Goal: Task Accomplishment & Management: Manage account settings

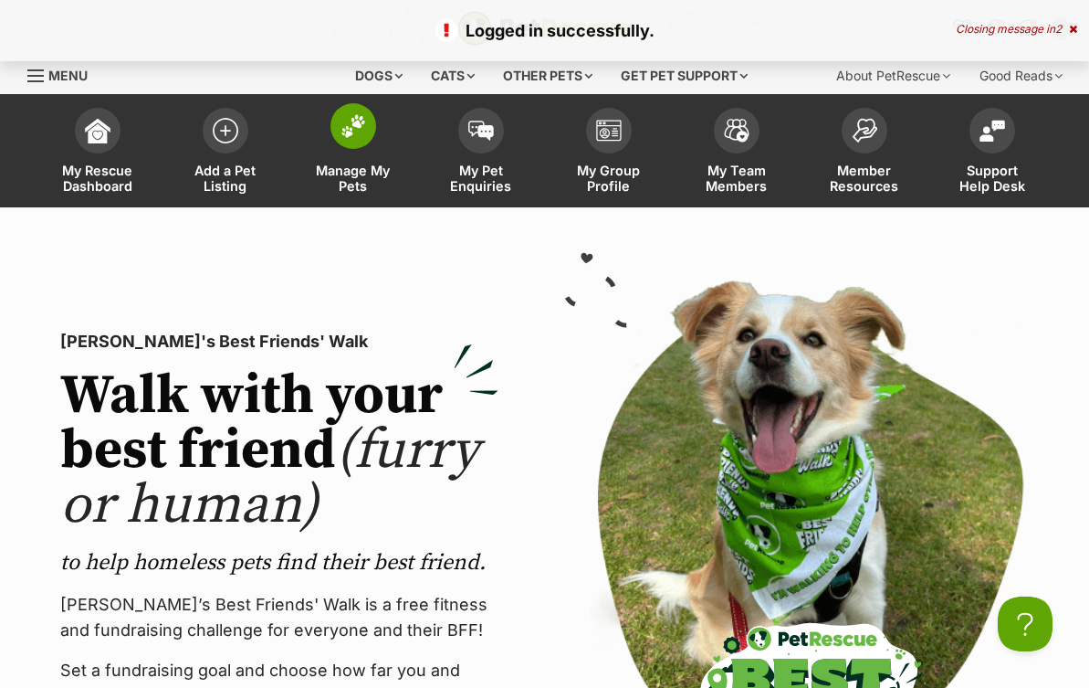
click at [353, 128] on img at bounding box center [354, 126] width 26 height 24
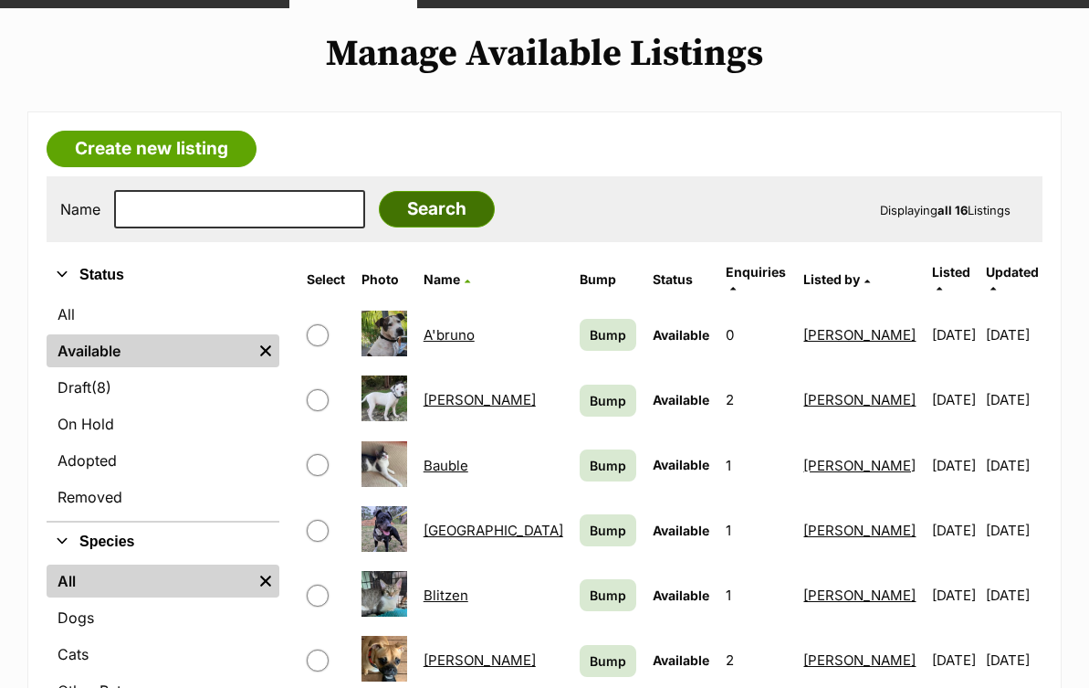
scroll to position [241, 0]
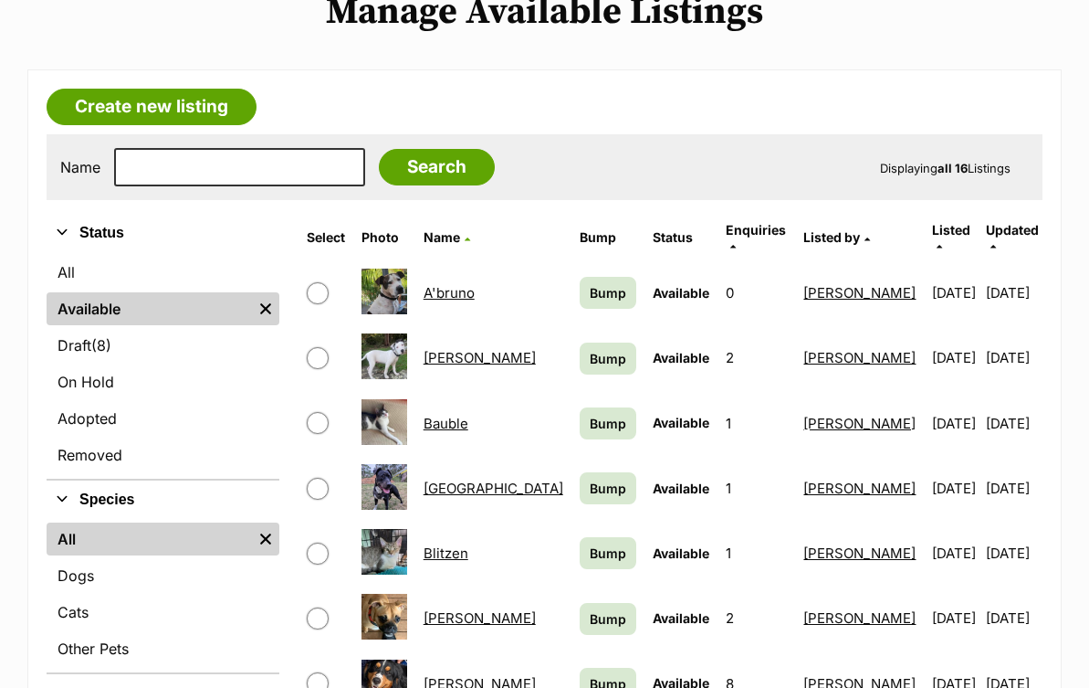
click at [463, 349] on link "Alistair" at bounding box center [480, 357] width 112 height 17
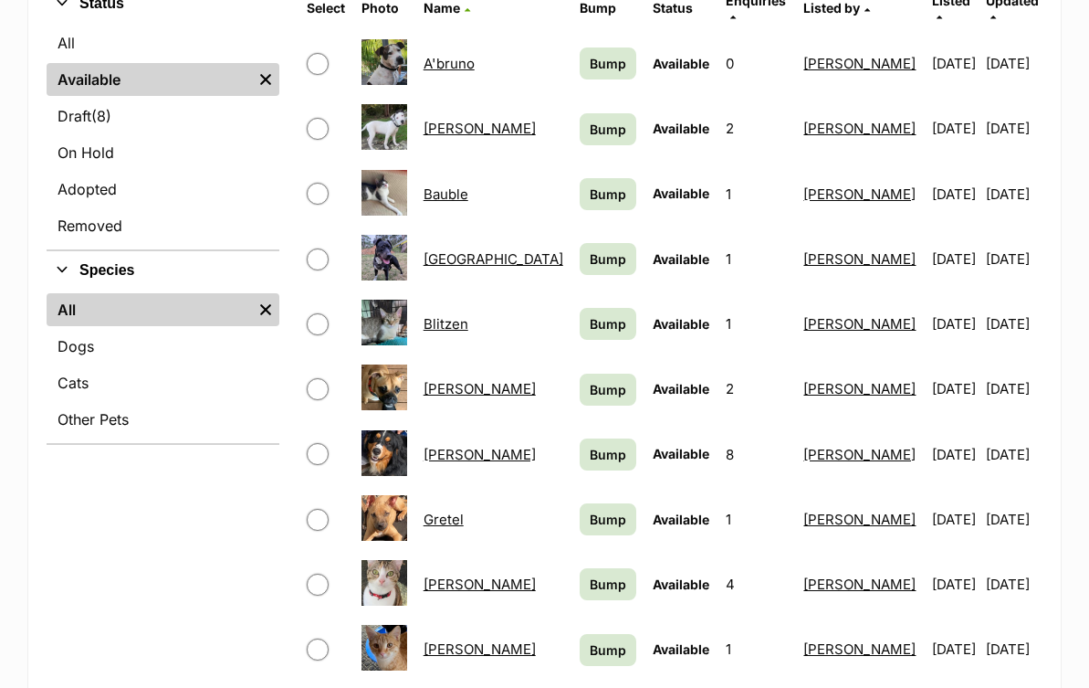
scroll to position [479, 0]
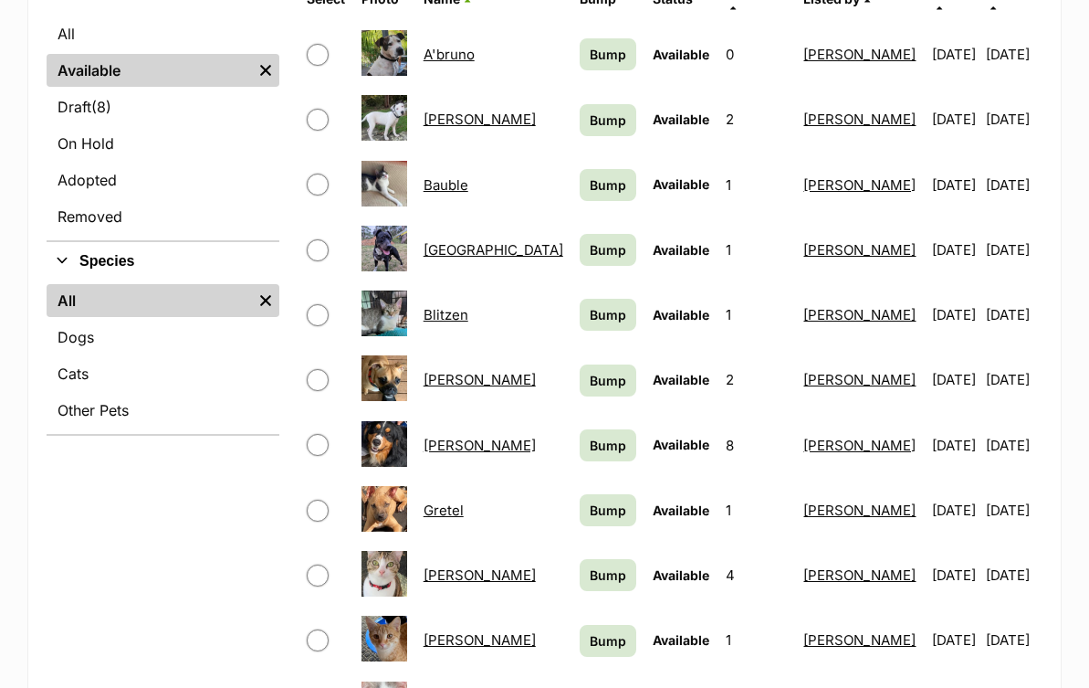
click at [461, 371] on link "Bonnie" at bounding box center [480, 379] width 112 height 17
click at [457, 436] on link "Edwin" at bounding box center [480, 444] width 112 height 17
click at [448, 501] on link "Gretel" at bounding box center [444, 509] width 40 height 17
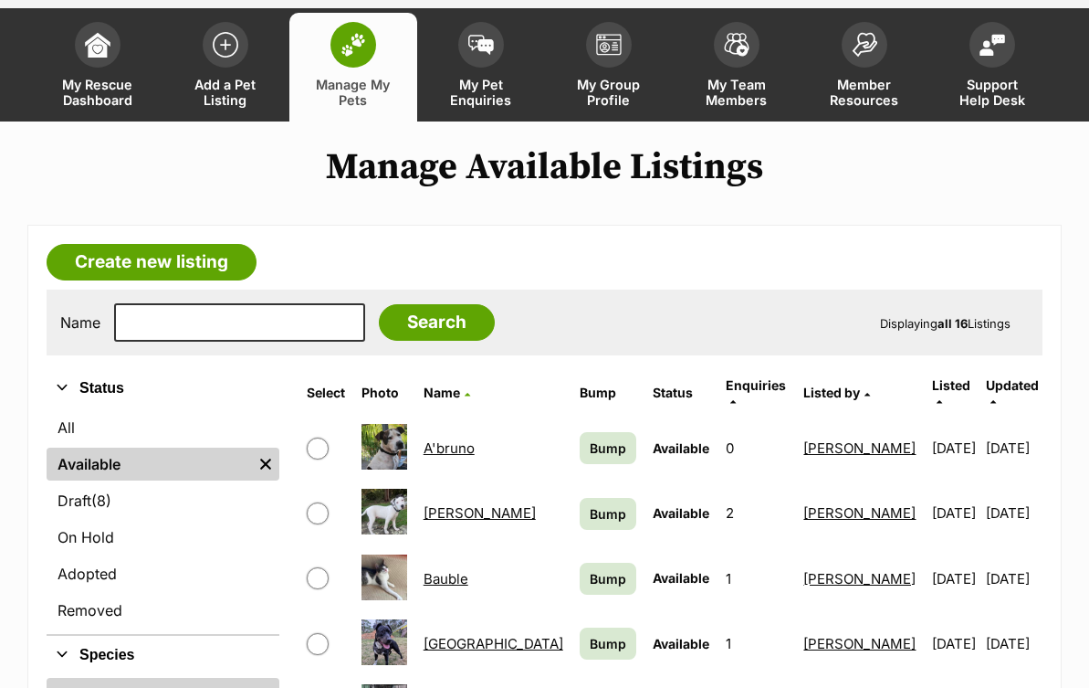
scroll to position [89, 0]
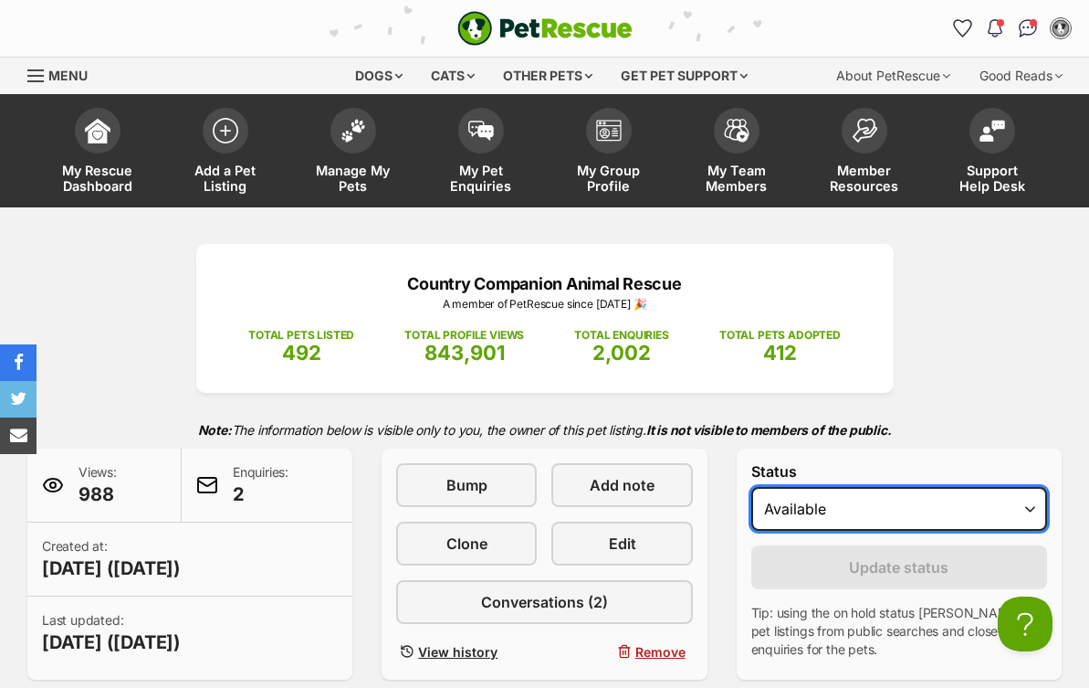
select select "rehomed"
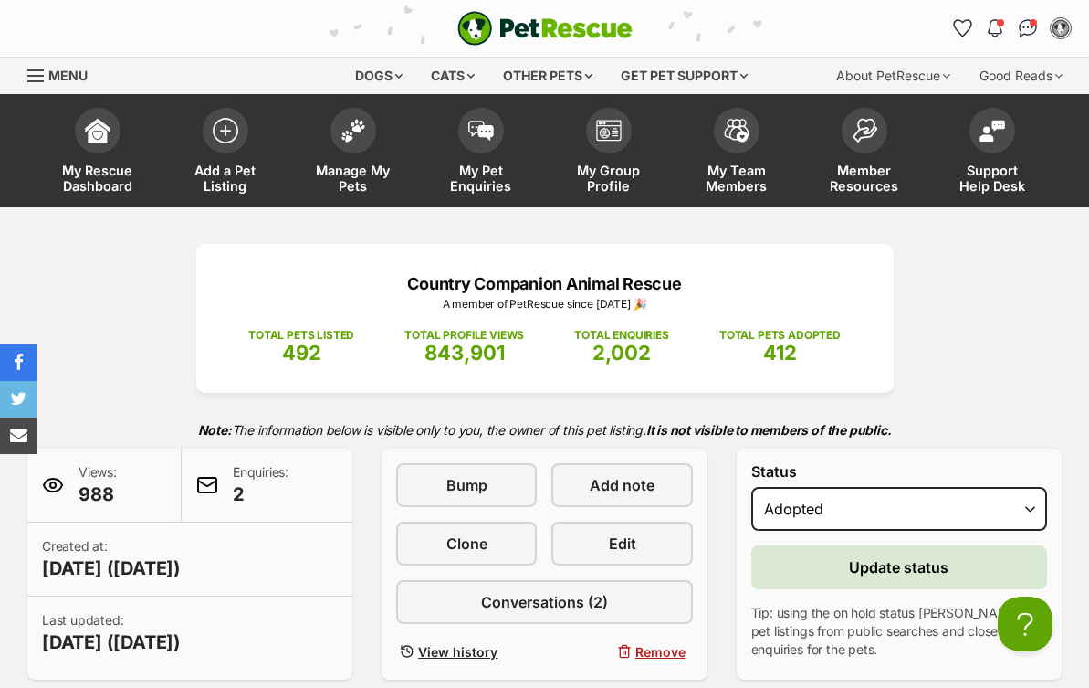
click at [933, 561] on span "Update status" at bounding box center [899, 567] width 100 height 22
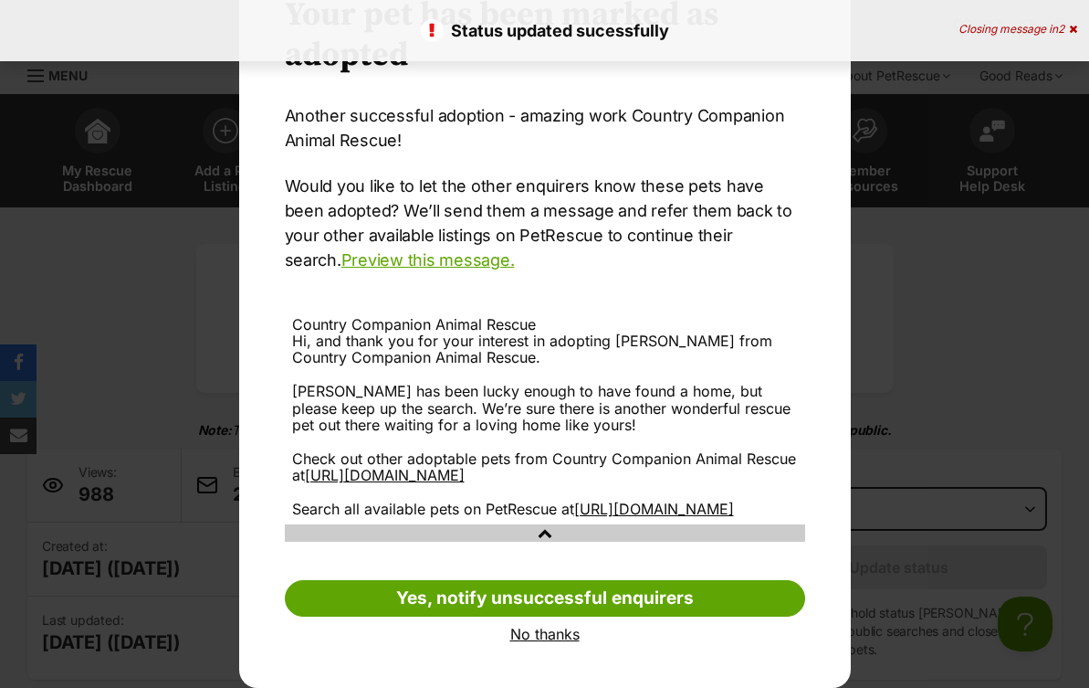
scroll to position [123, 0]
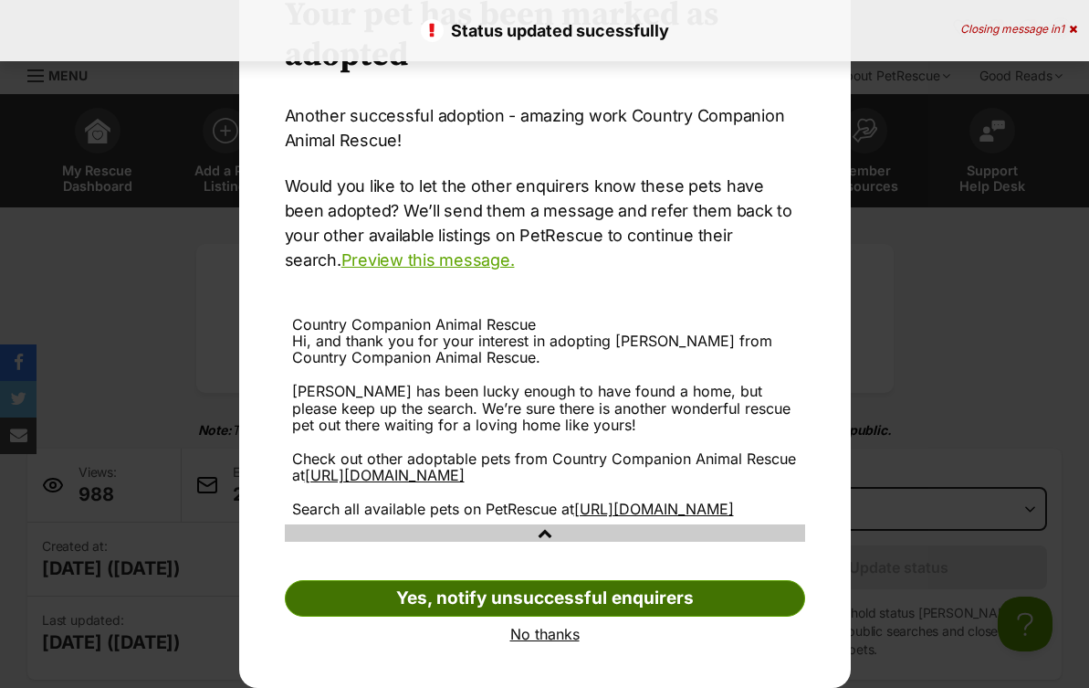
click at [628, 597] on link "Yes, notify unsuccessful enquirers" at bounding box center [545, 598] width 521 height 37
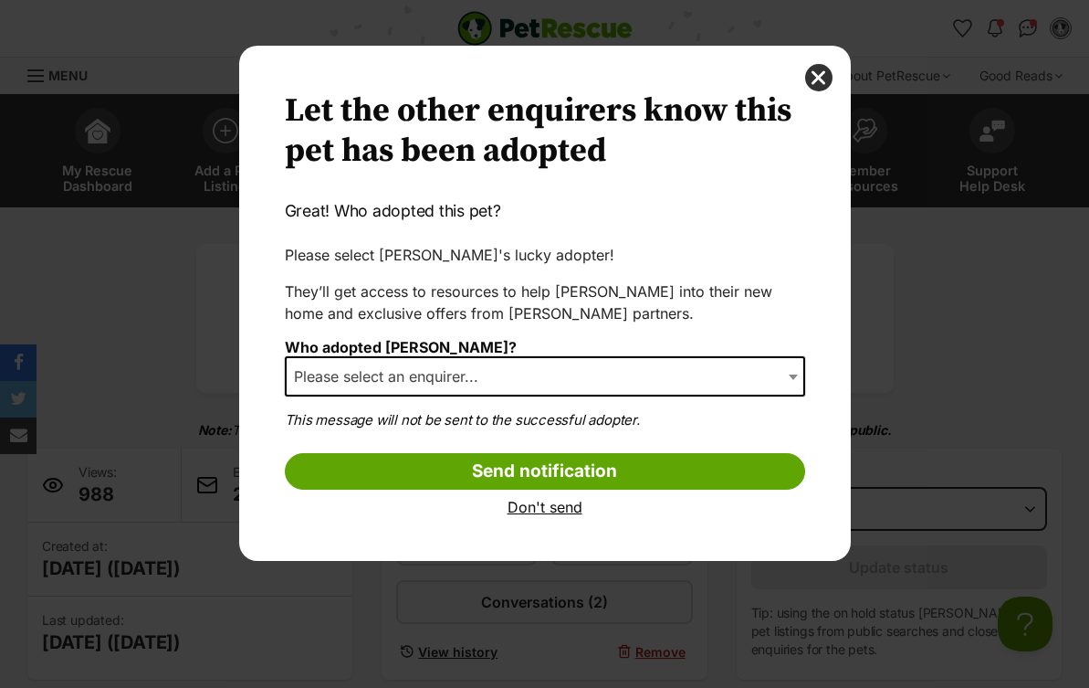
scroll to position [0, 0]
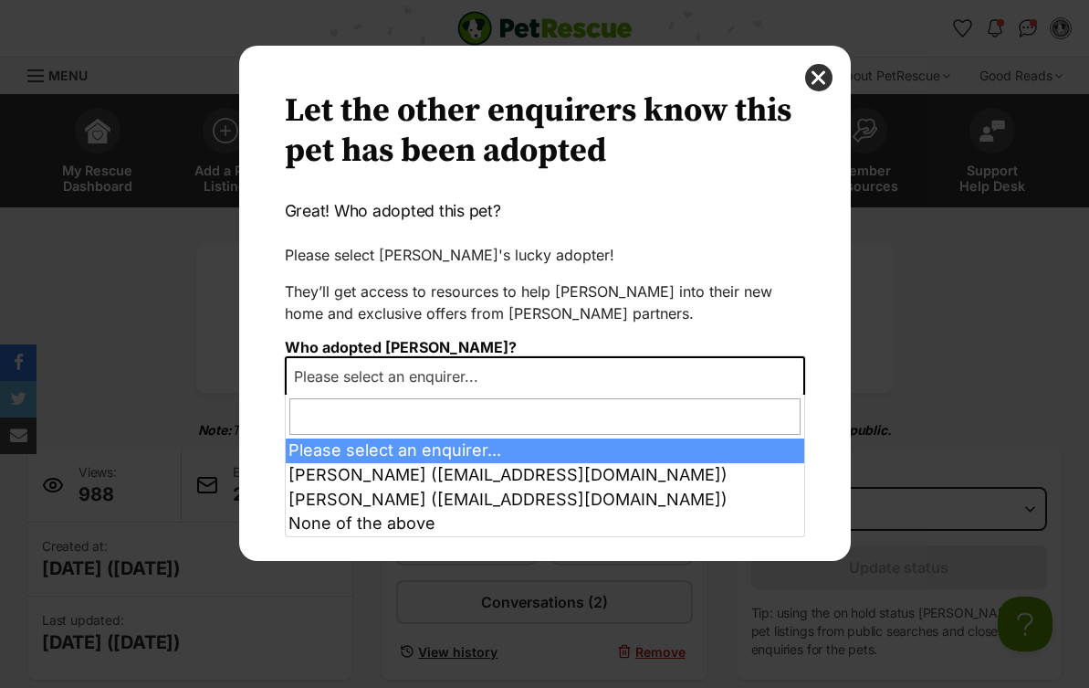
click at [795, 374] on b "Dialog Window - Close (Press escape to close)" at bounding box center [793, 376] width 9 height 5
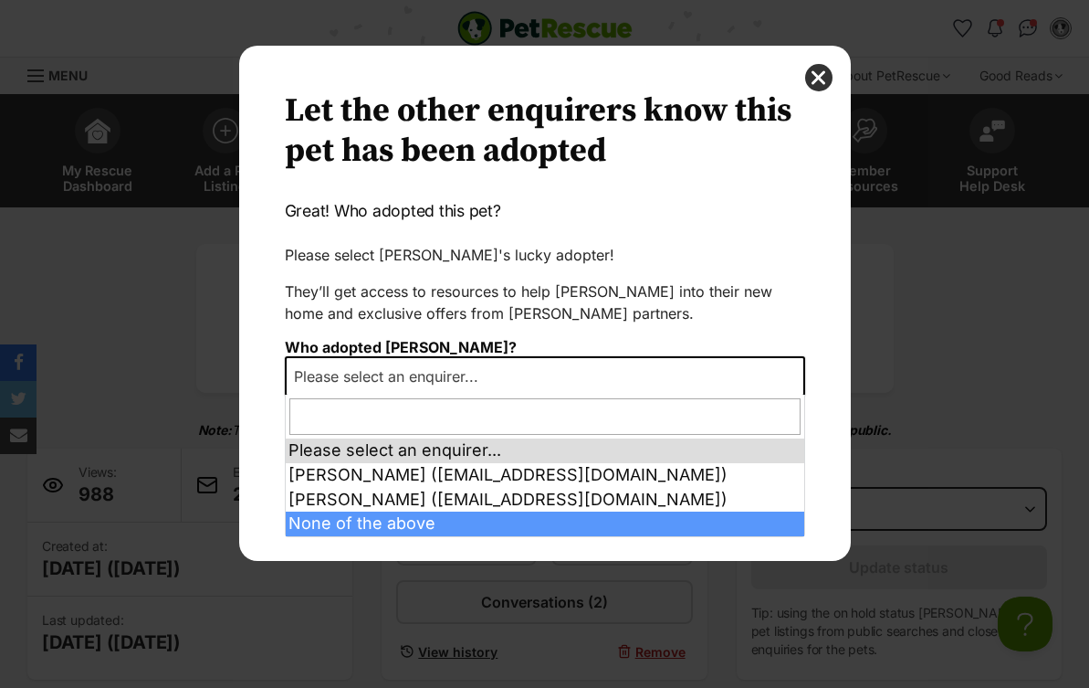
select select "other"
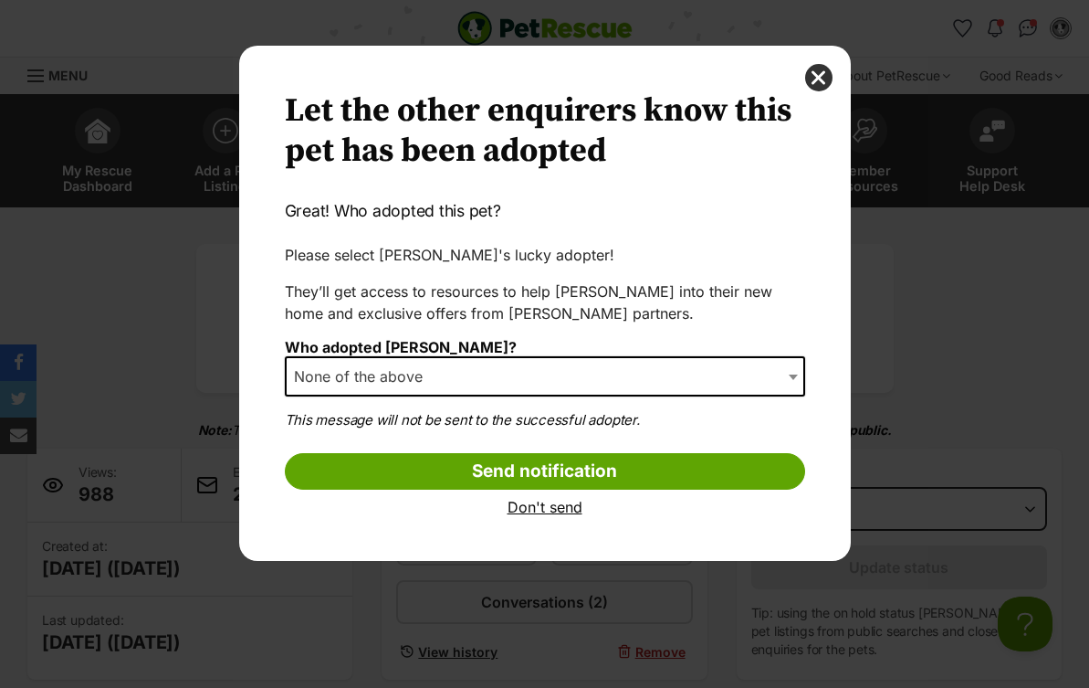
click at [545, 505] on link "Don't send" at bounding box center [545, 507] width 521 height 16
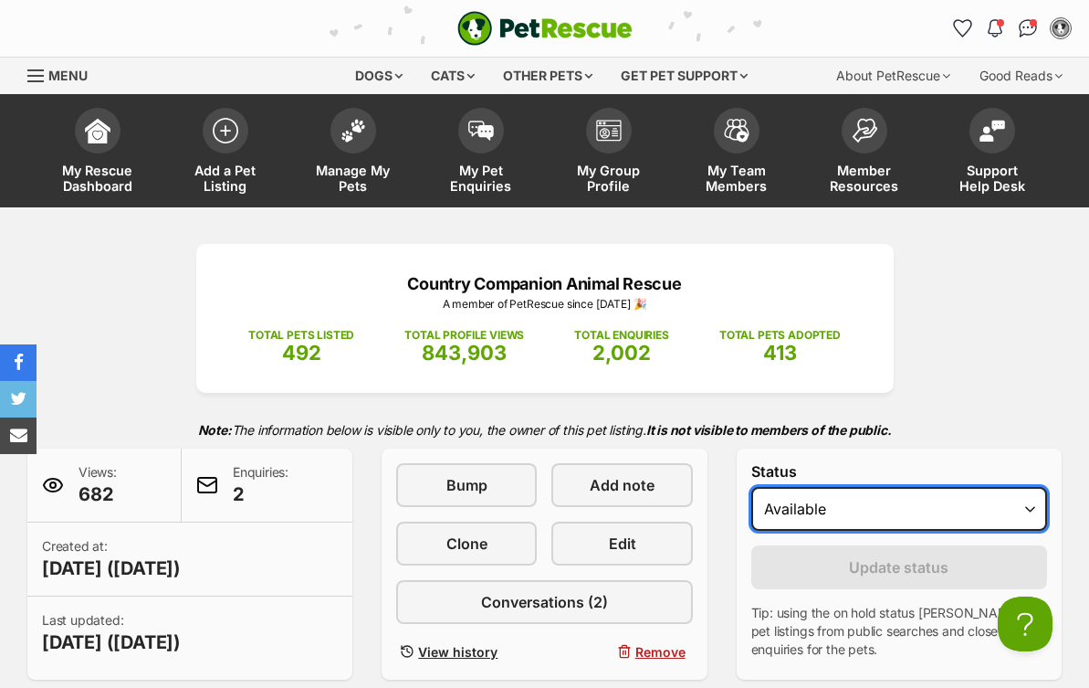
select select "rehomed"
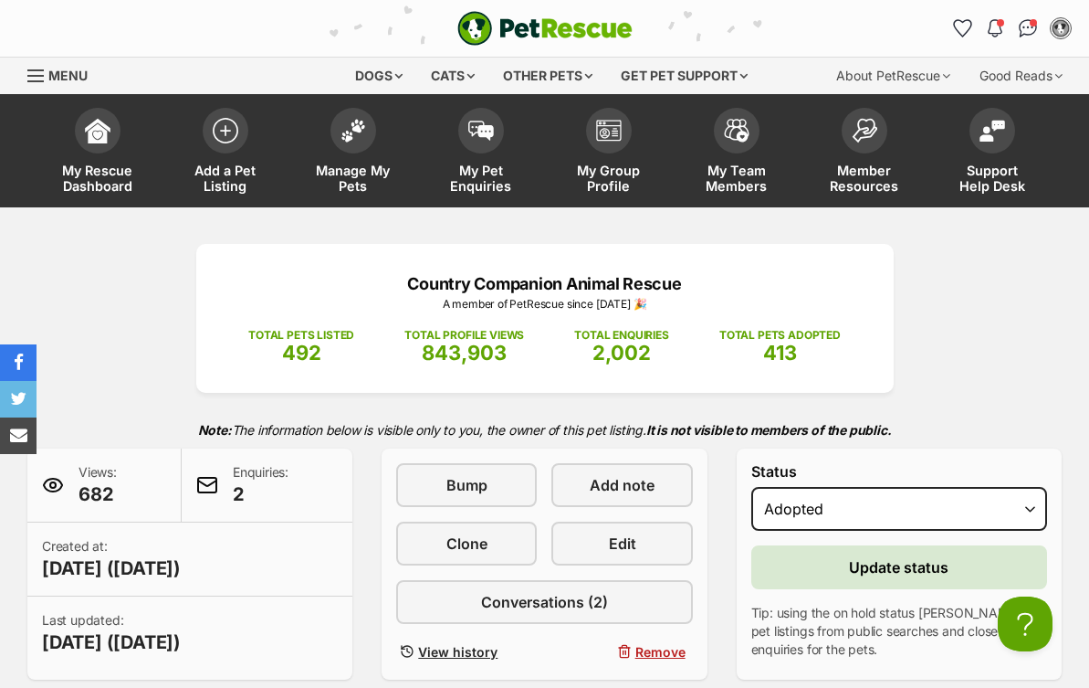
click at [935, 570] on span "Update status" at bounding box center [899, 567] width 100 height 22
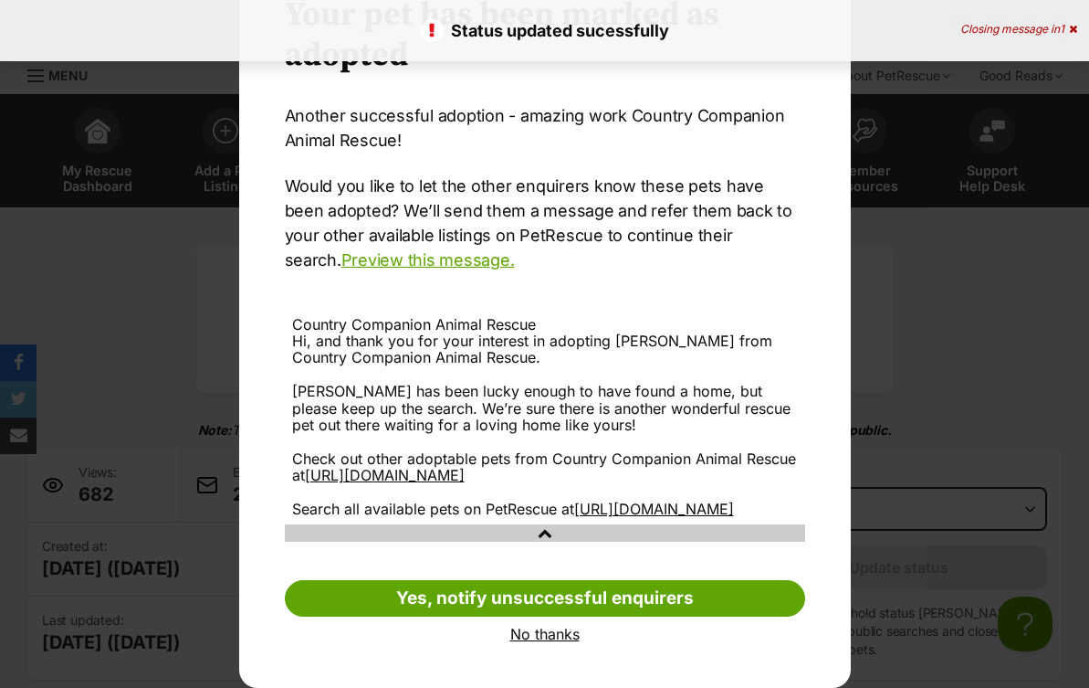
scroll to position [123, 0]
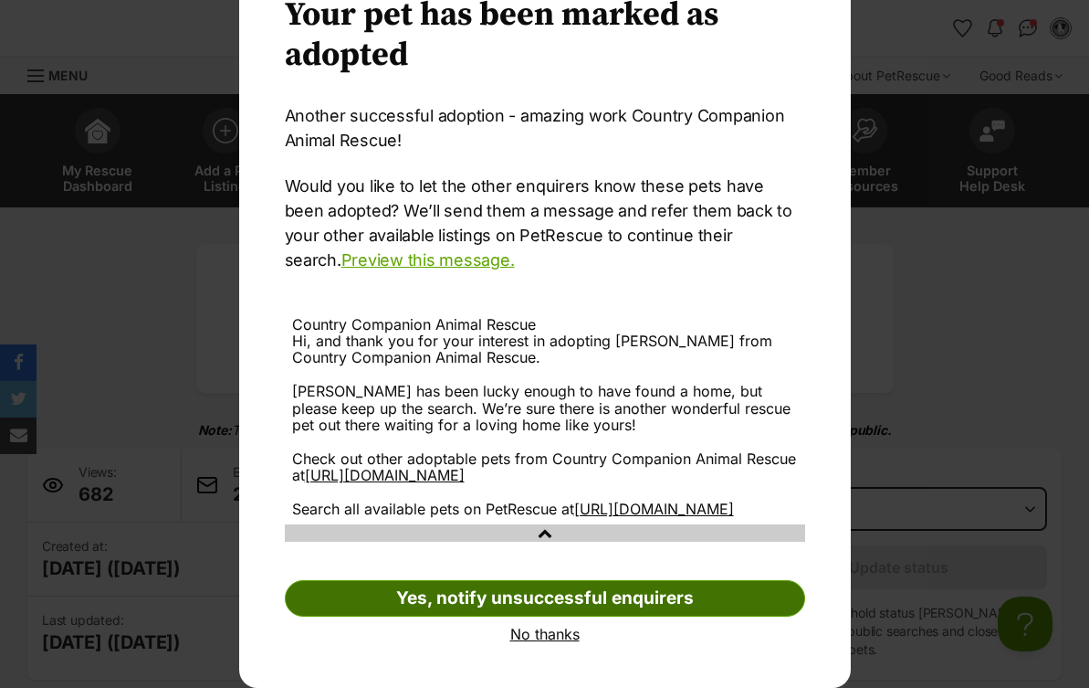
click at [597, 591] on link "Yes, notify unsuccessful enquirers" at bounding box center [545, 598] width 521 height 37
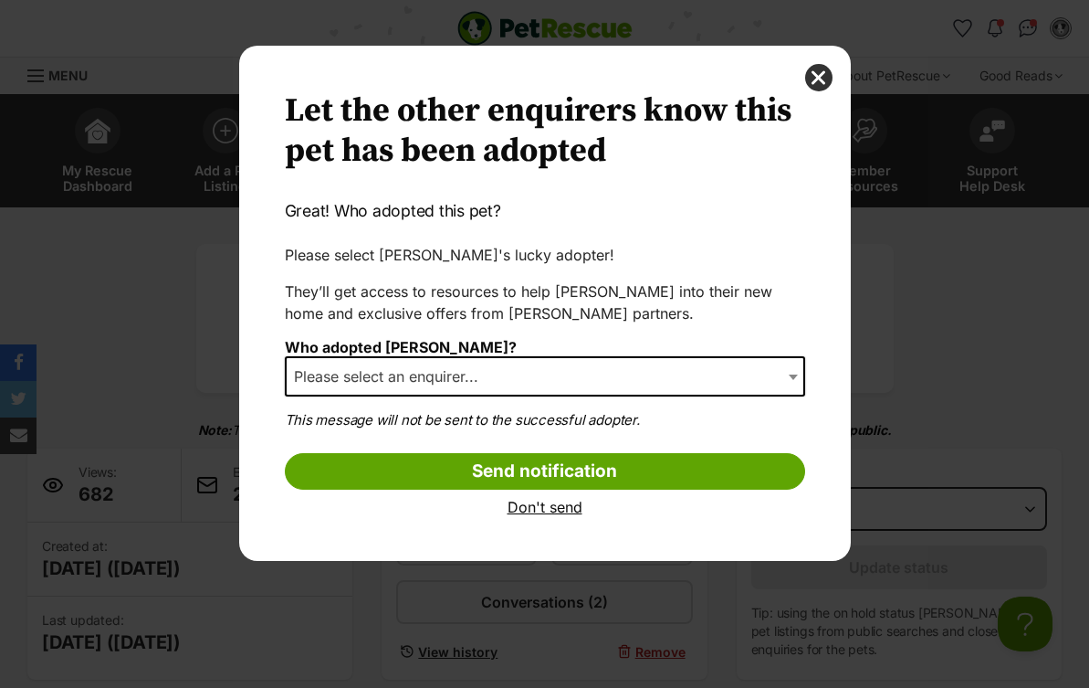
scroll to position [0, 0]
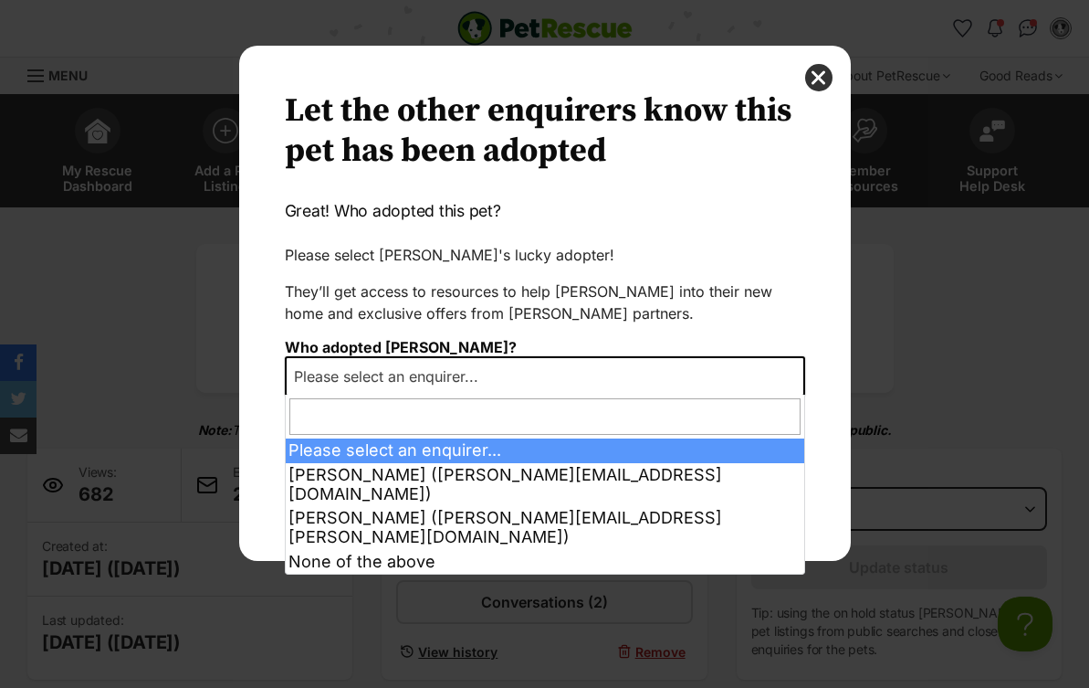
click at [792, 374] on b "Dialog Window - Close (Press escape to close)" at bounding box center [793, 376] width 9 height 5
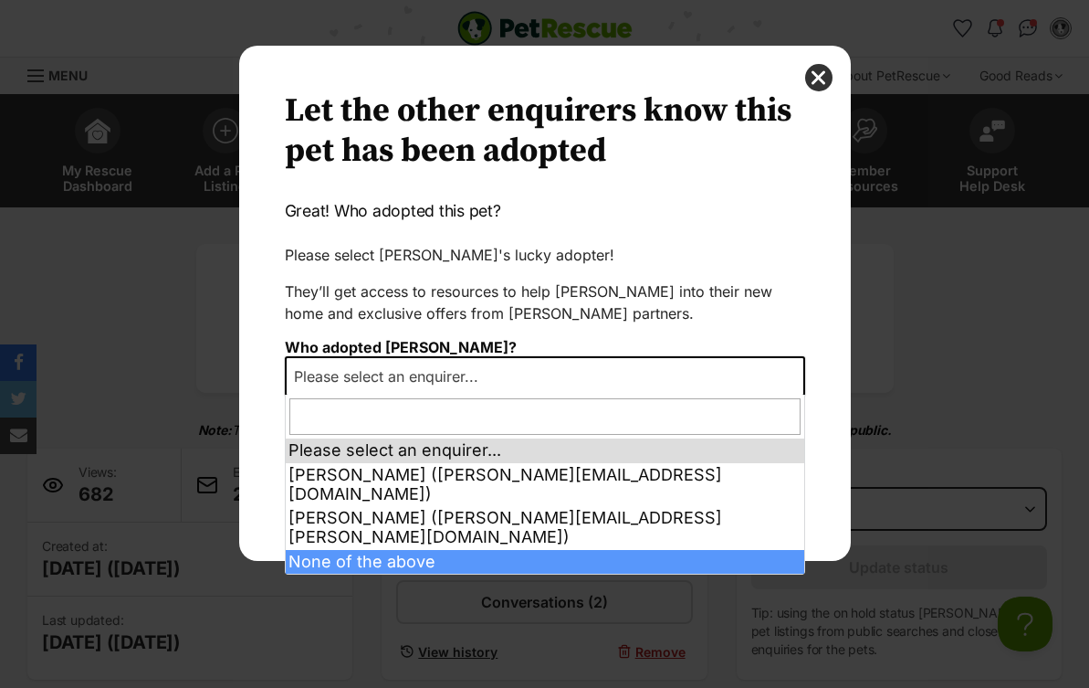
select select "other"
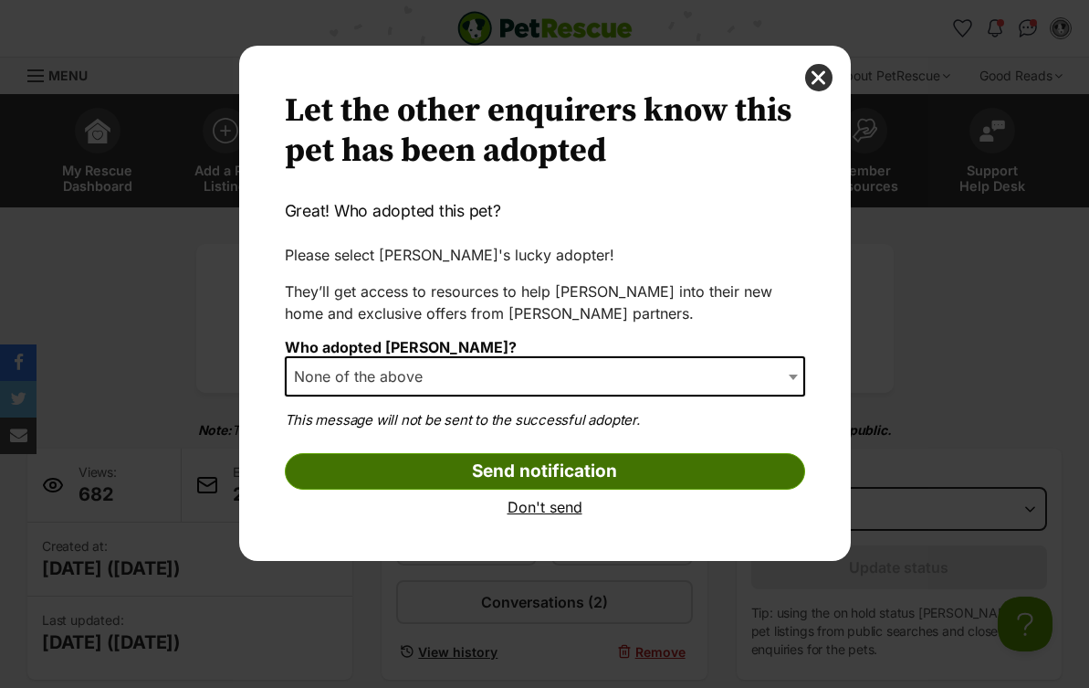
click at [502, 472] on input "Send notification" at bounding box center [545, 471] width 521 height 37
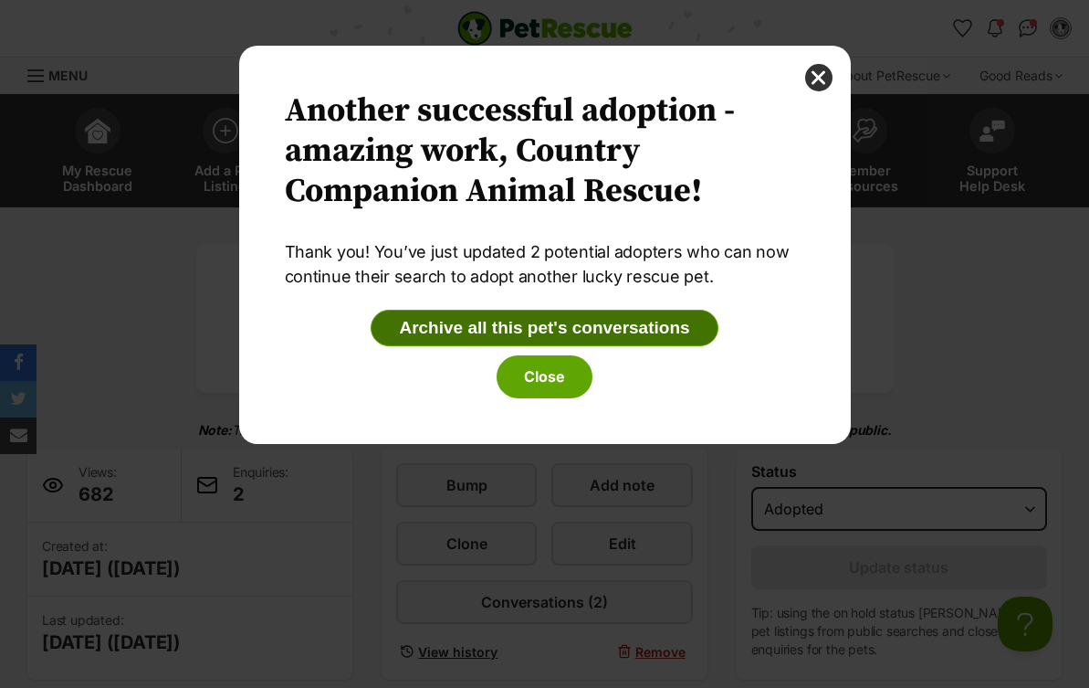
click at [559, 330] on button "Archive all this pet's conversations" at bounding box center [544, 328] width 347 height 37
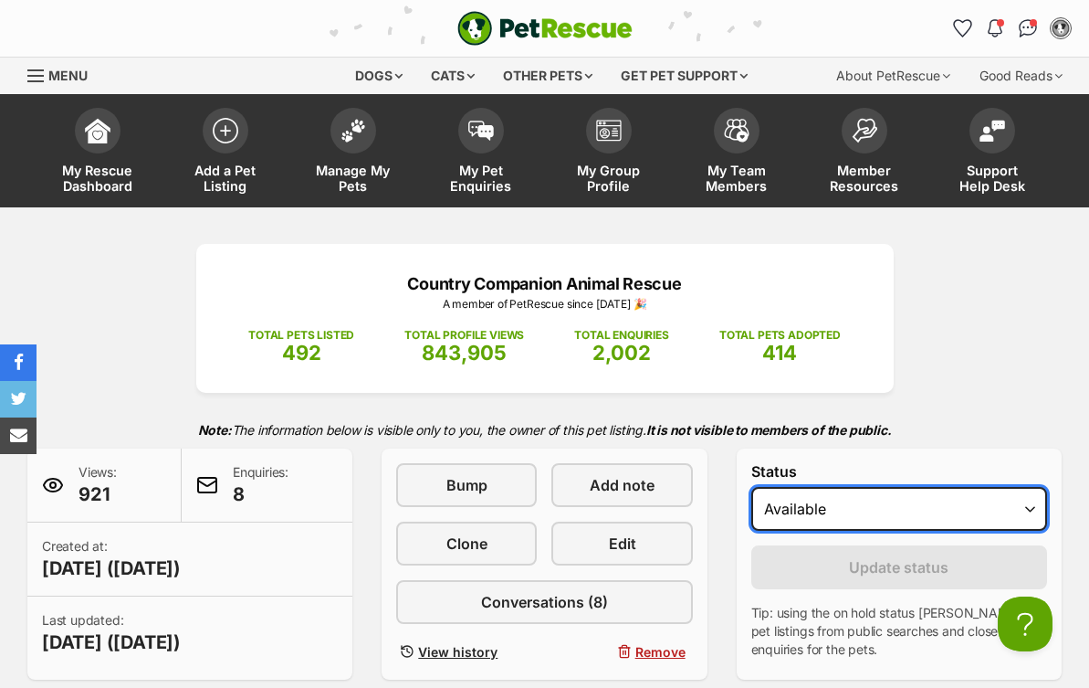
select select "rehomed"
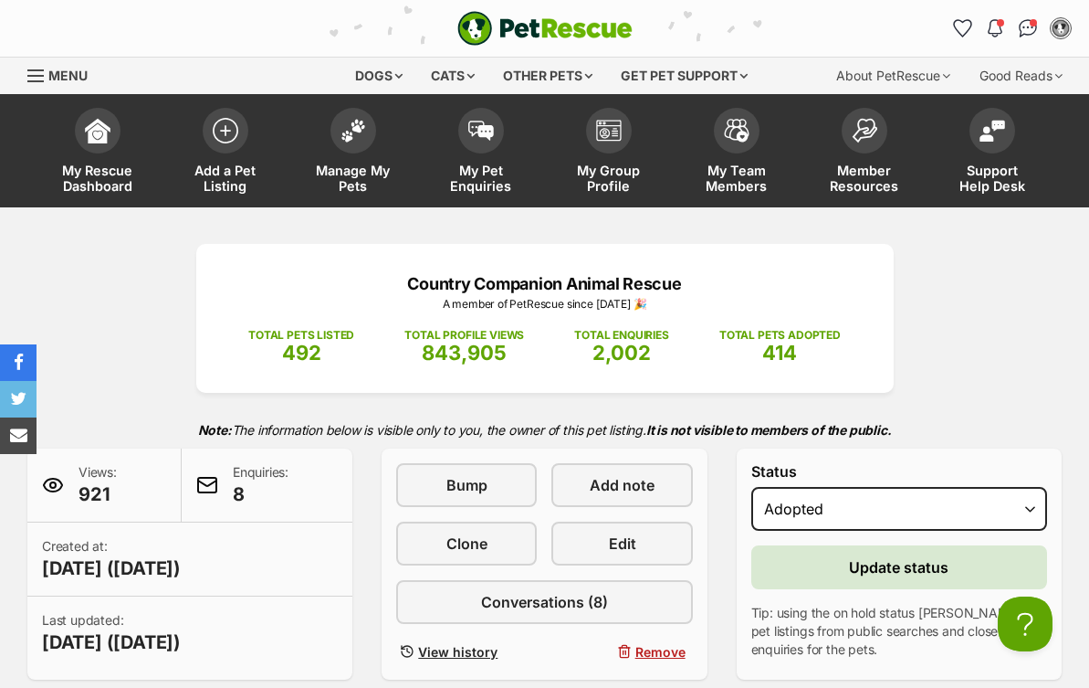
click at [903, 568] on span "Update status" at bounding box center [899, 567] width 100 height 22
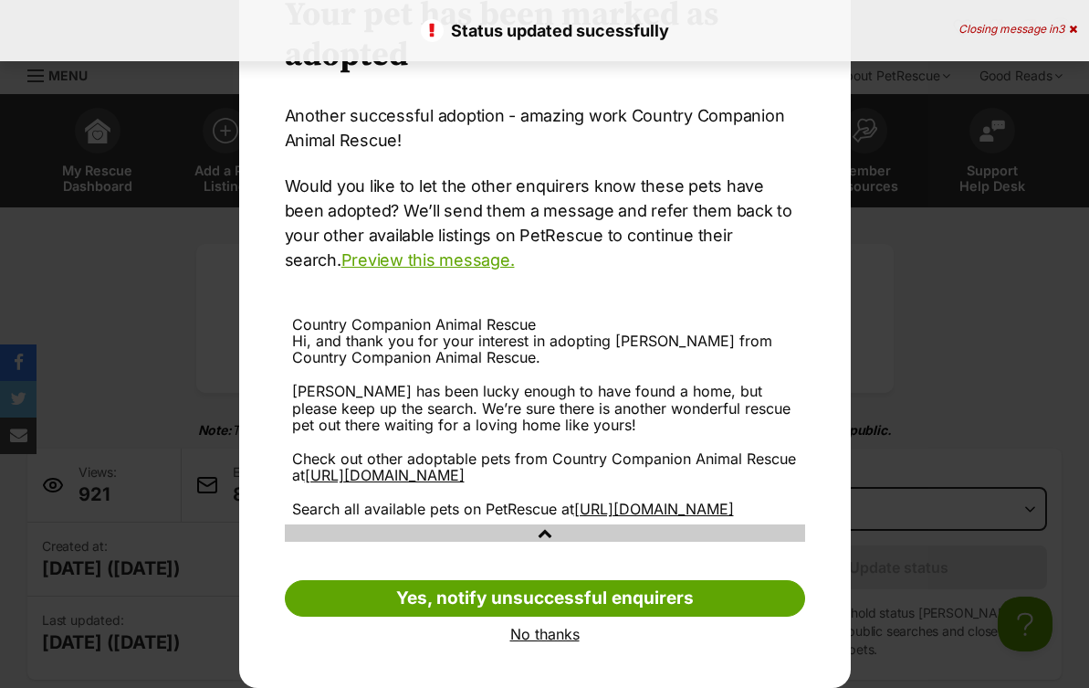
scroll to position [123, 0]
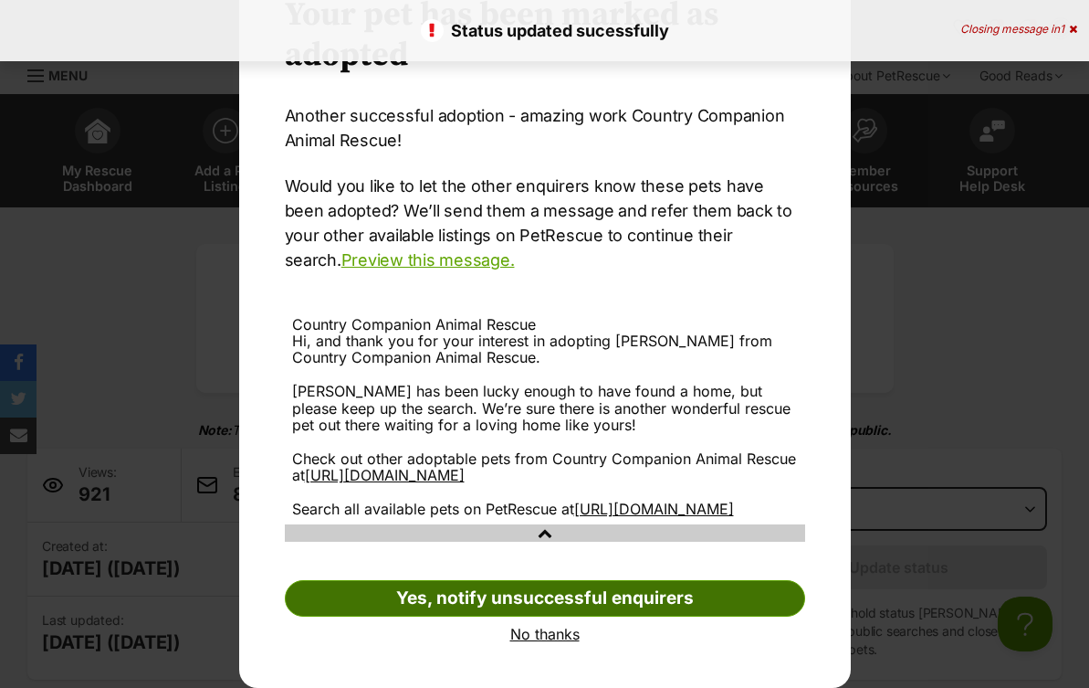
click at [650, 592] on link "Yes, notify unsuccessful enquirers" at bounding box center [545, 598] width 521 height 37
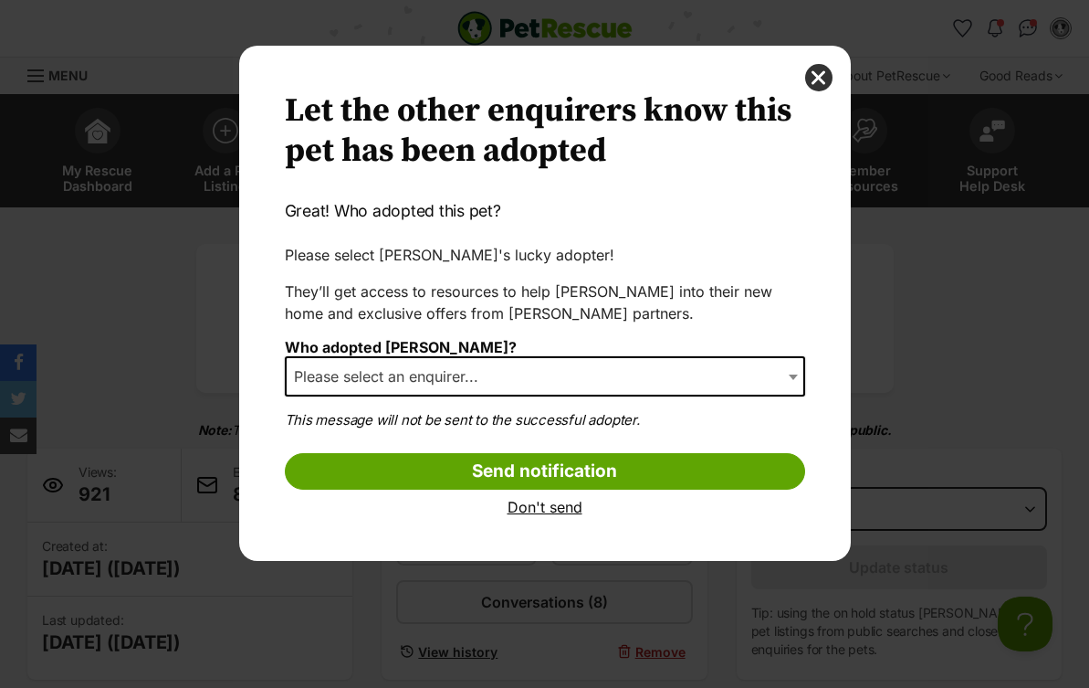
scroll to position [0, 0]
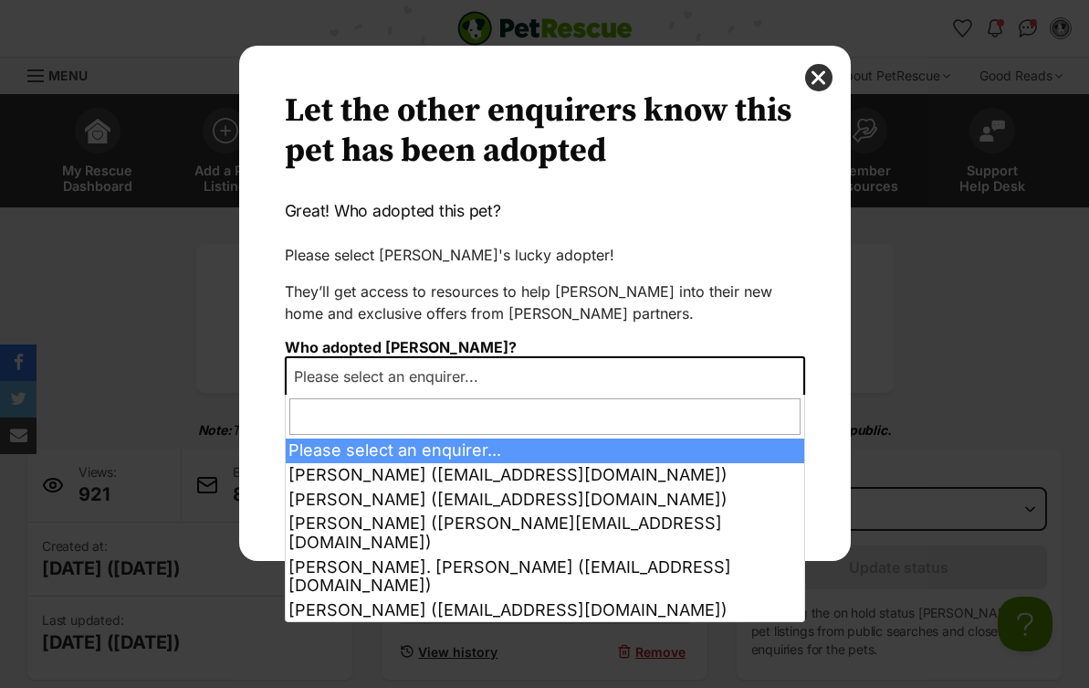
click at [793, 374] on b "Dialog Window - Close (Press escape to close)" at bounding box center [793, 376] width 9 height 5
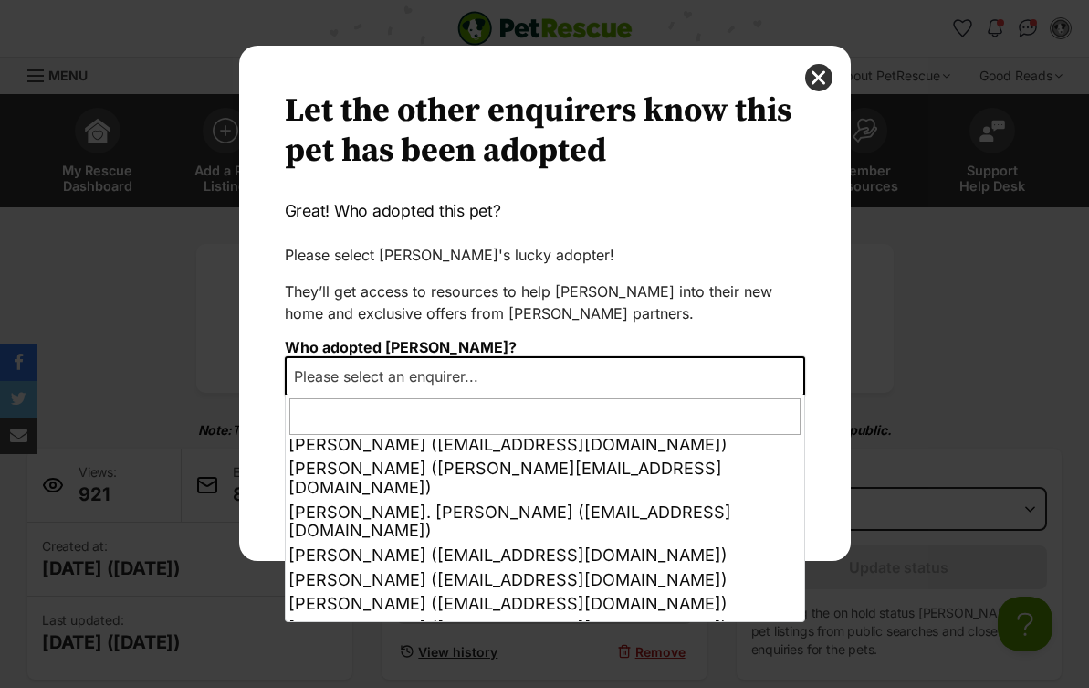
select select "other"
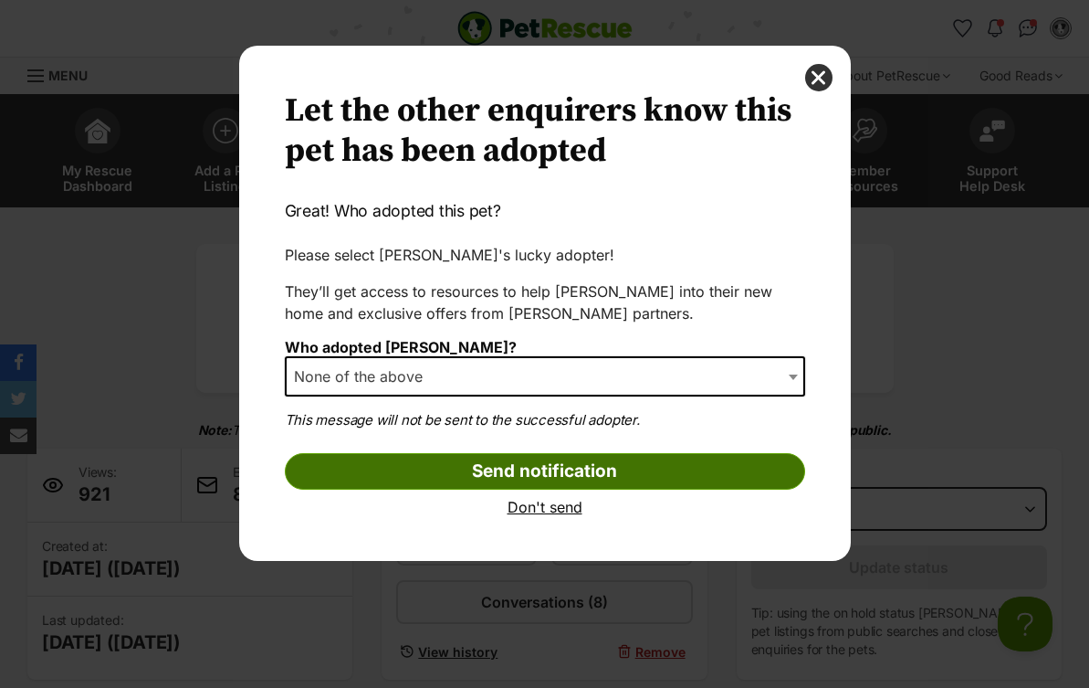
click at [542, 477] on input "Send notification" at bounding box center [545, 471] width 521 height 37
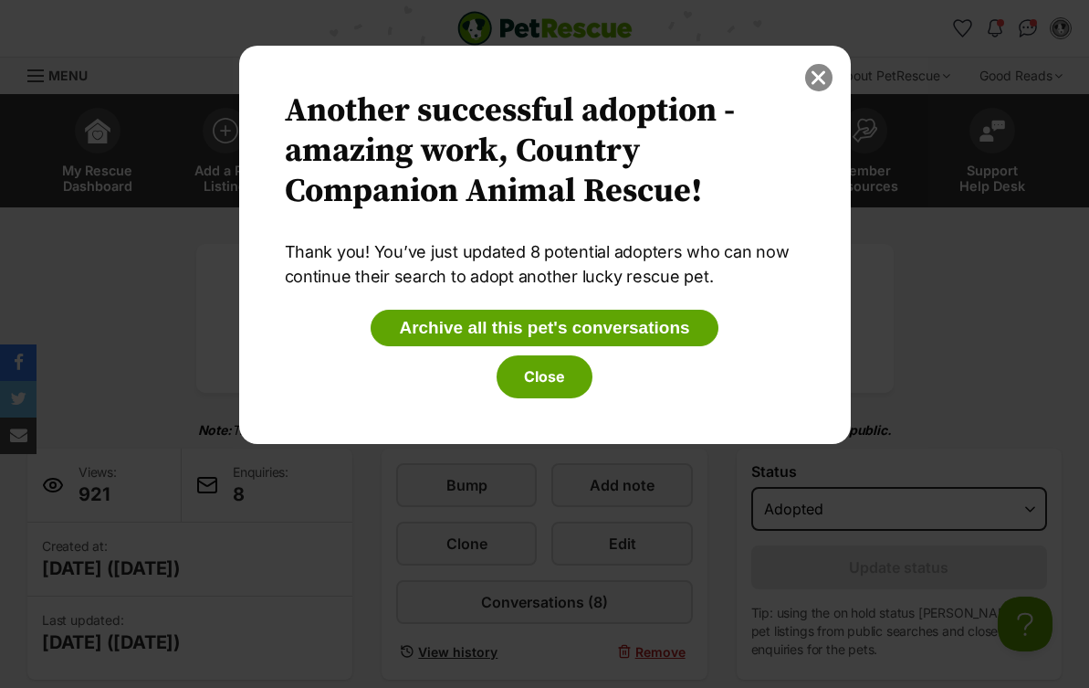
click at [817, 73] on button "close" at bounding box center [818, 77] width 27 height 27
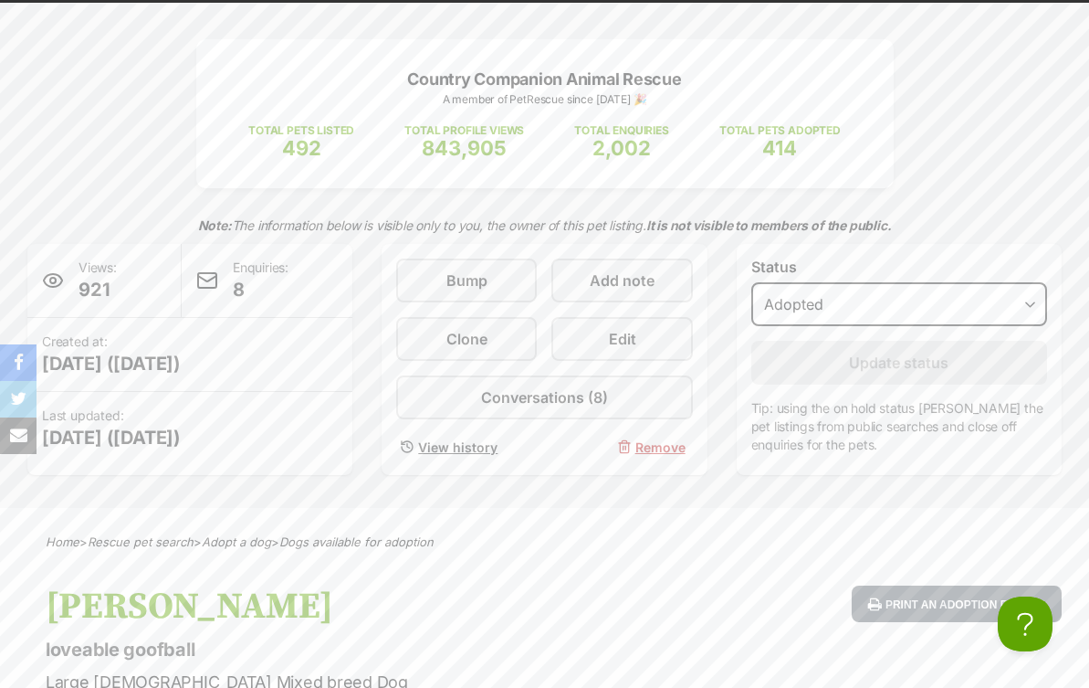
scroll to position [152, 0]
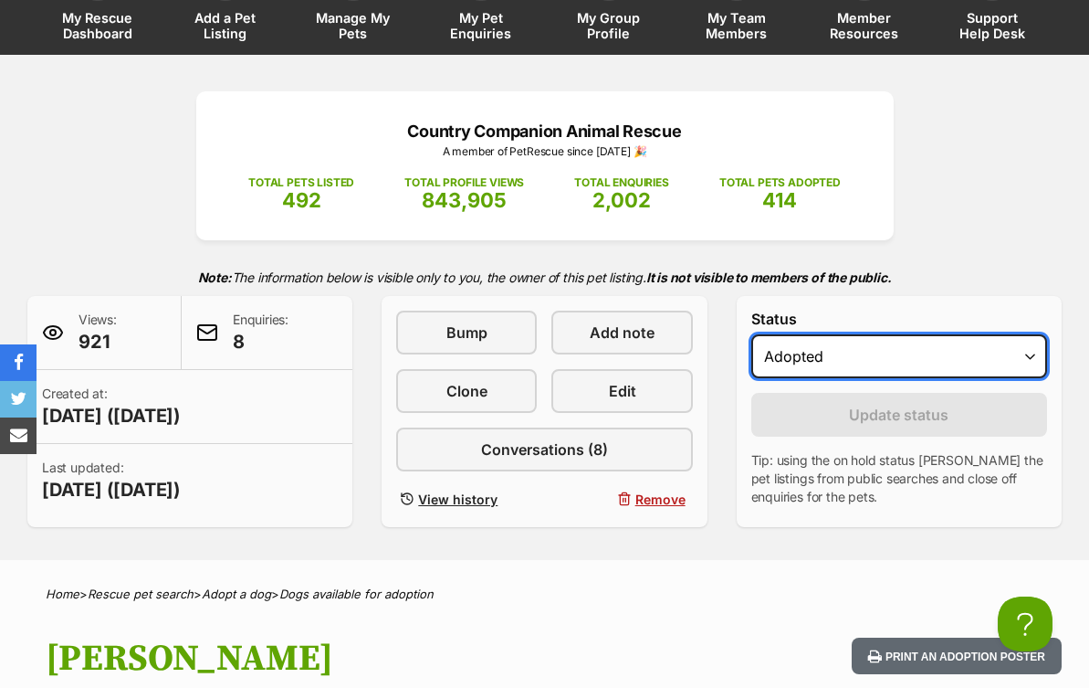
drag, startPoint x: 1031, startPoint y: 356, endPoint x: 155, endPoint y: -6, distance: 947.8
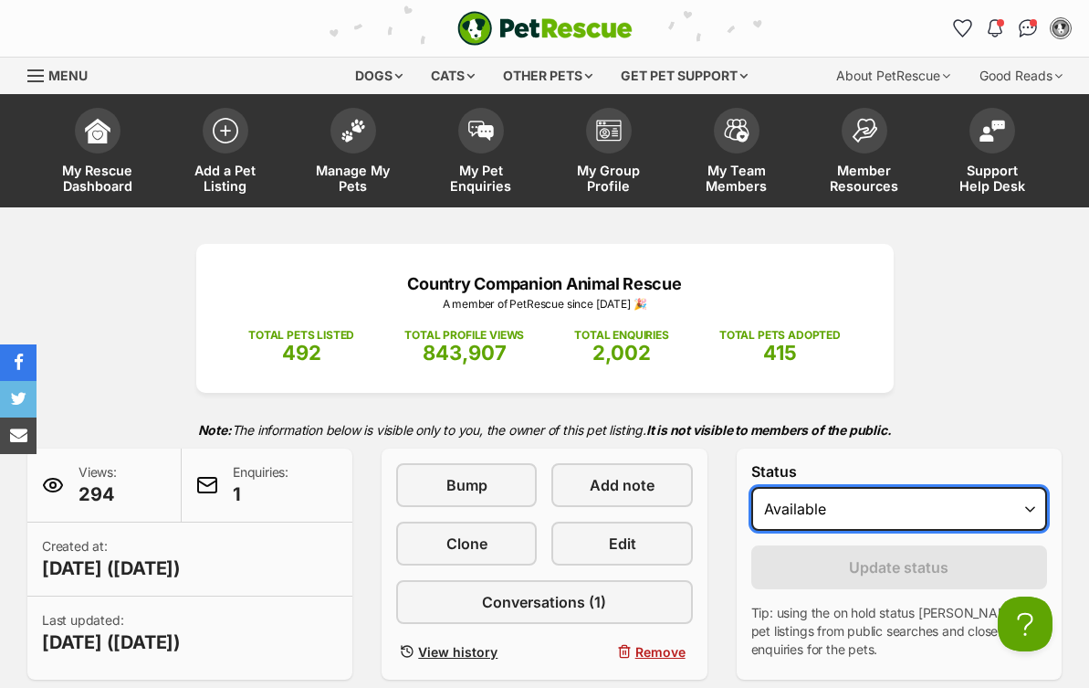
select select "rehomed"
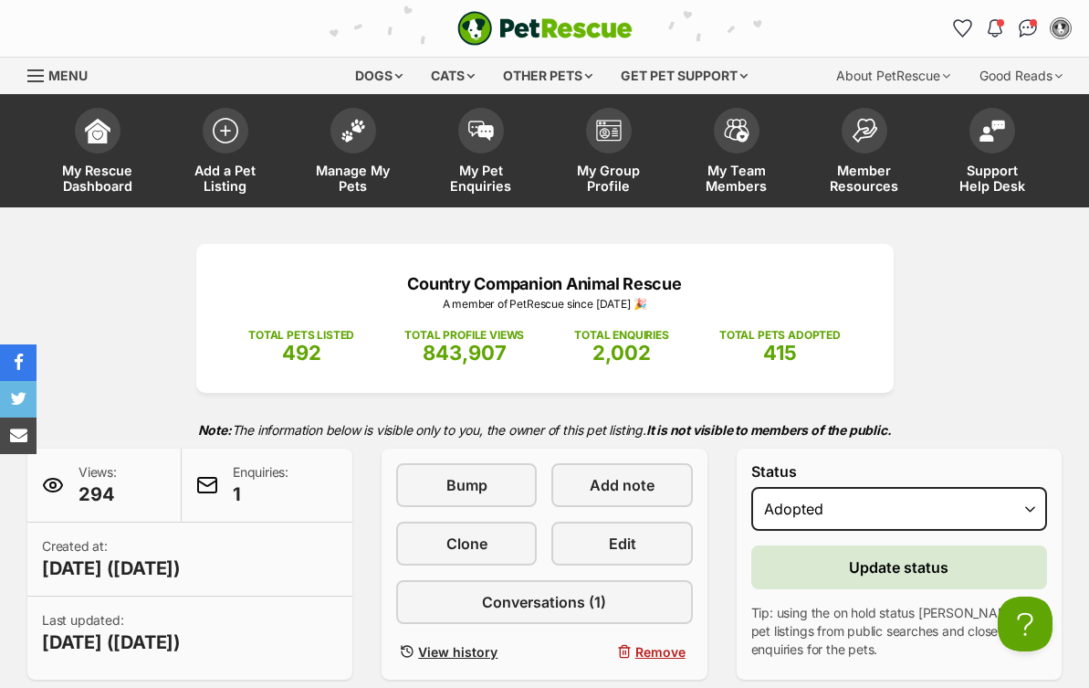
click at [940, 573] on span "Update status" at bounding box center [899, 567] width 100 height 22
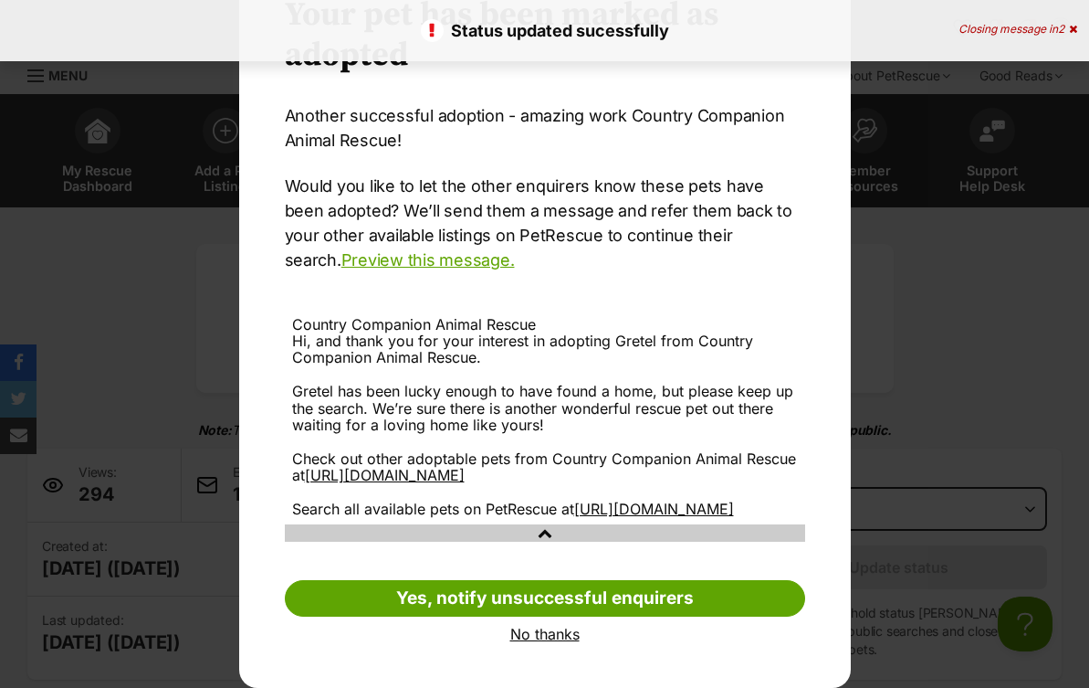
scroll to position [123, 0]
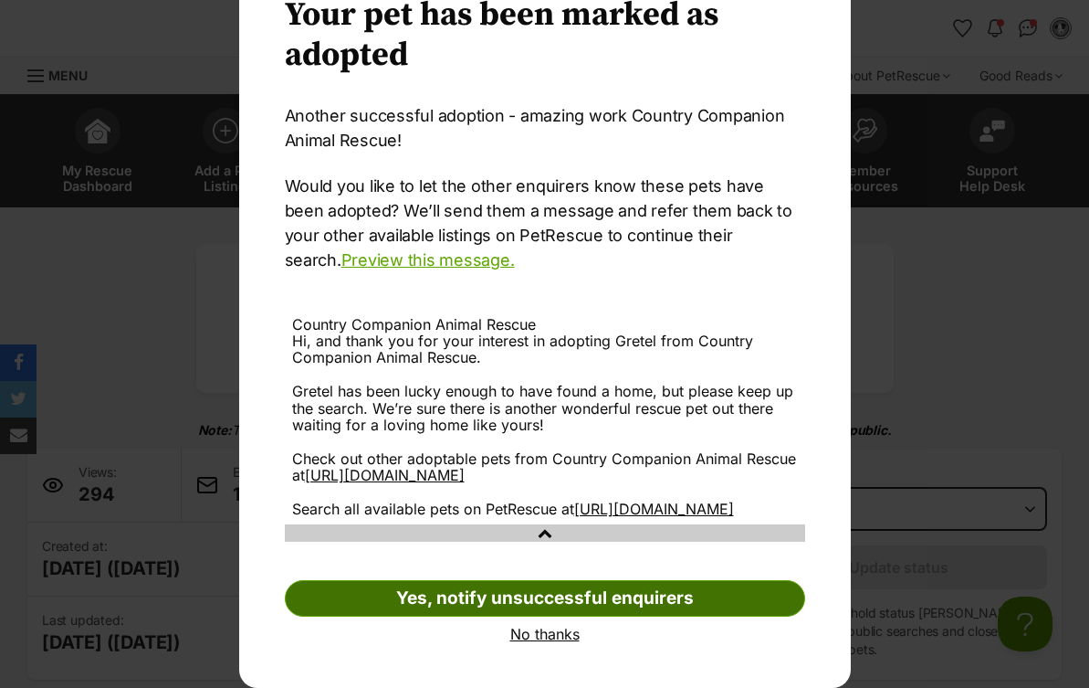
click at [608, 599] on link "Yes, notify unsuccessful enquirers" at bounding box center [545, 598] width 521 height 37
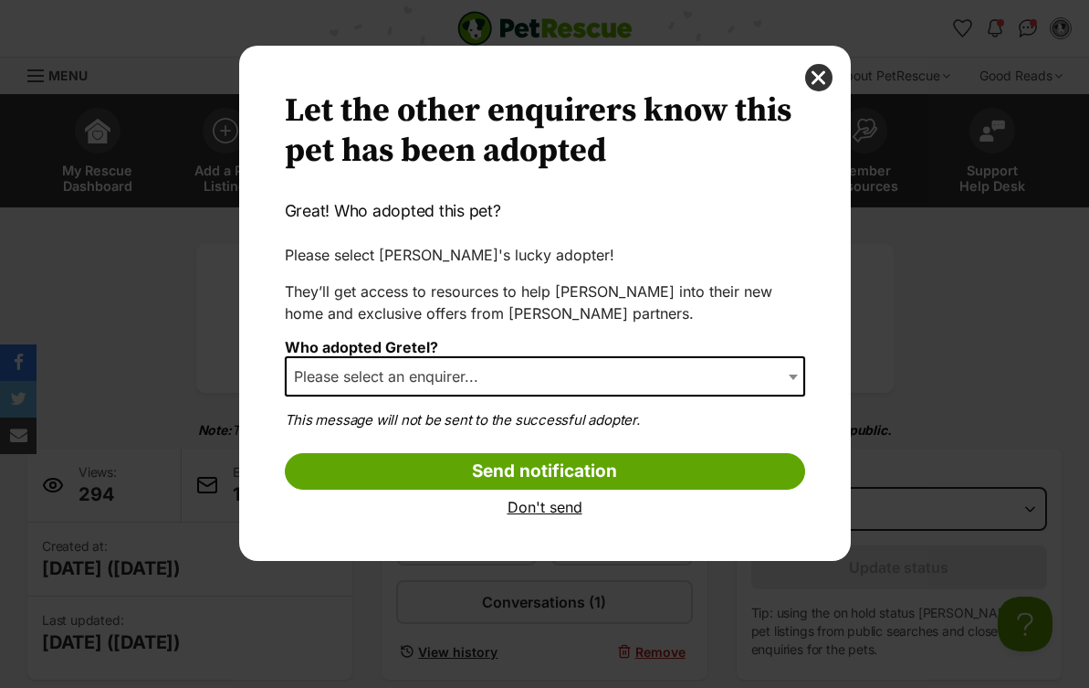
scroll to position [0, 0]
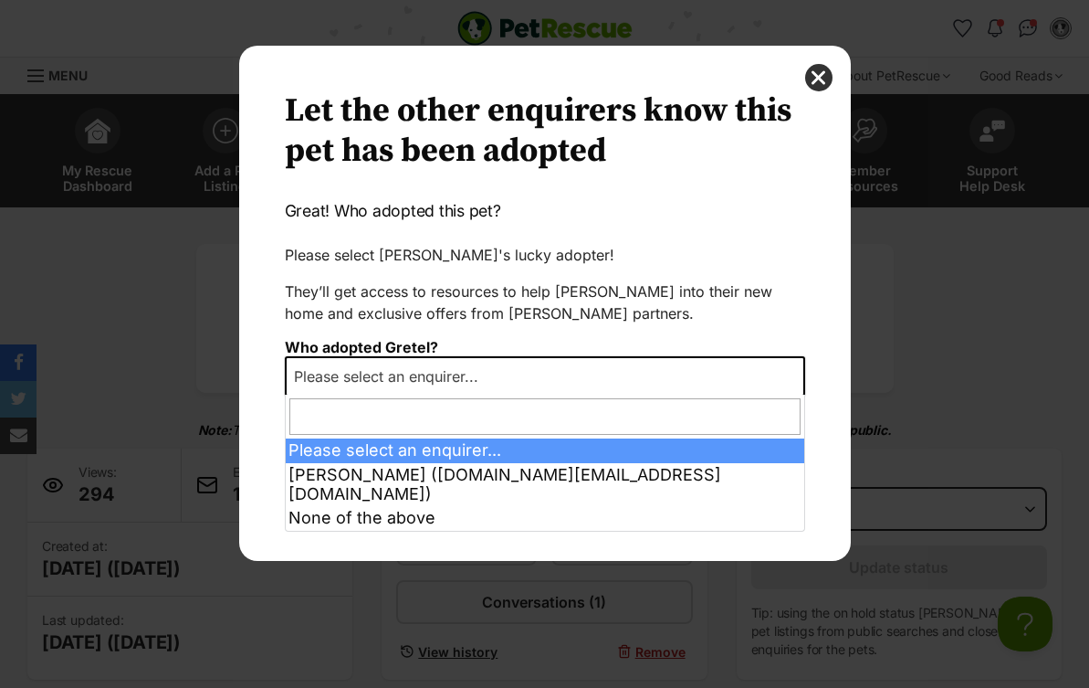
click at [793, 375] on b "Dialog Window - Close (Press escape to close)" at bounding box center [793, 376] width 9 height 5
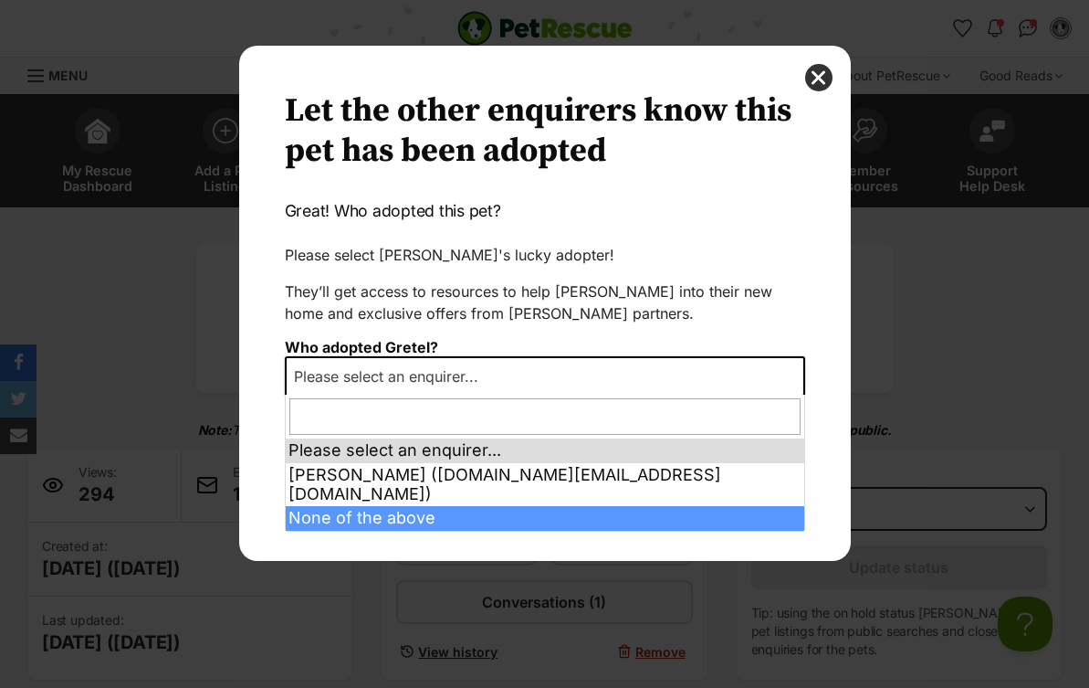
select select "other"
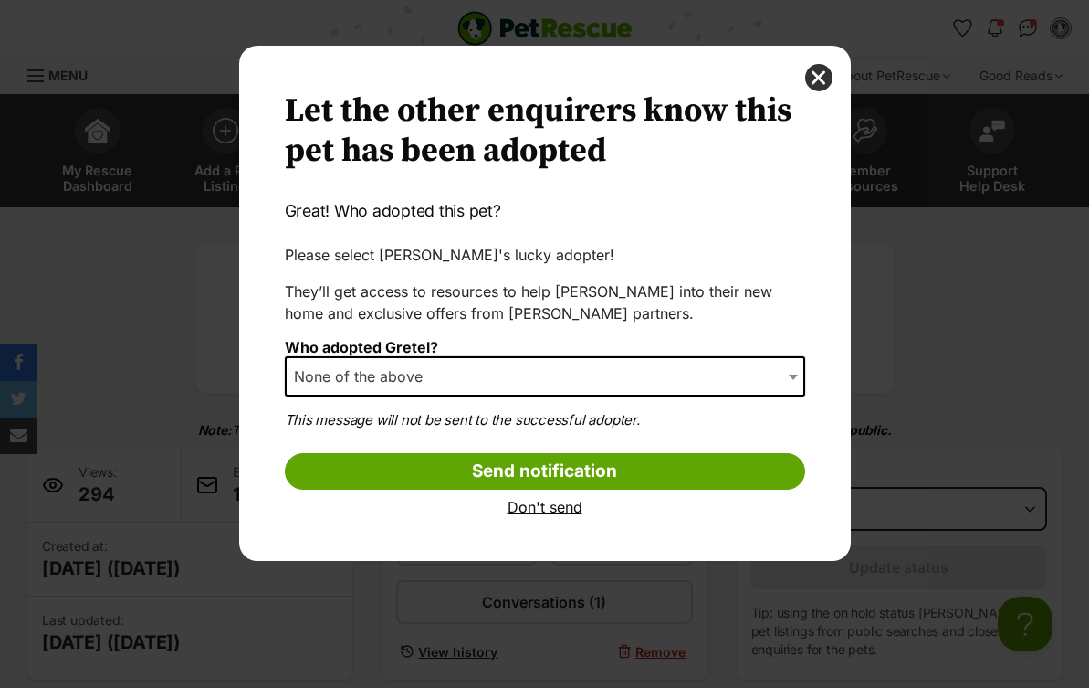
click at [562, 510] on link "Don't send" at bounding box center [545, 507] width 521 height 16
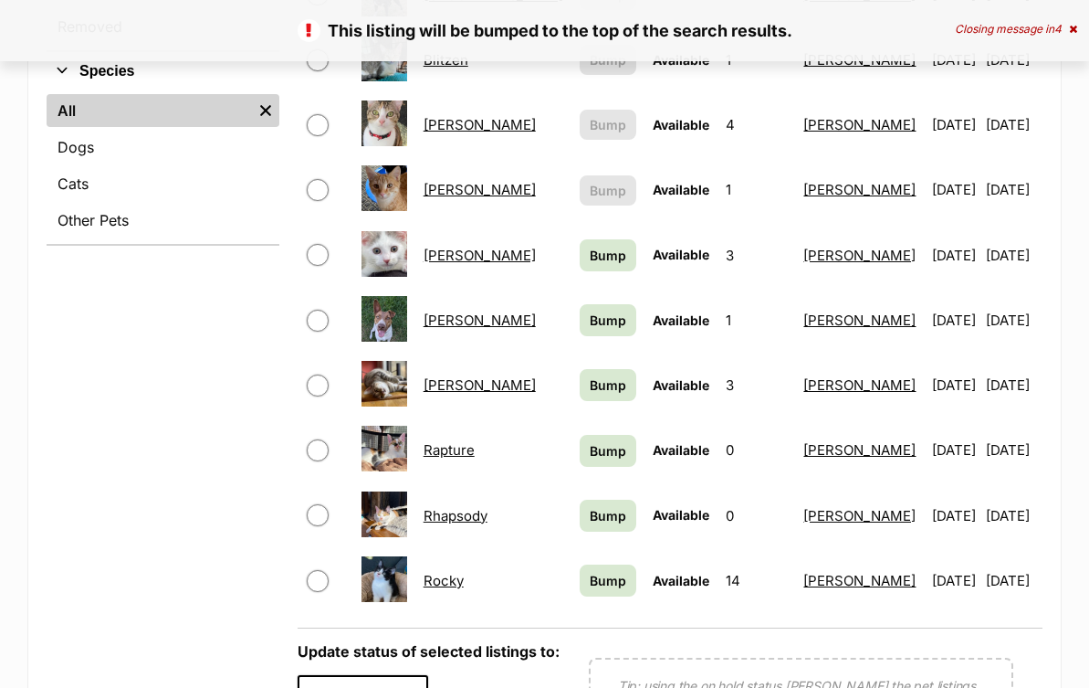
scroll to position [657, 0]
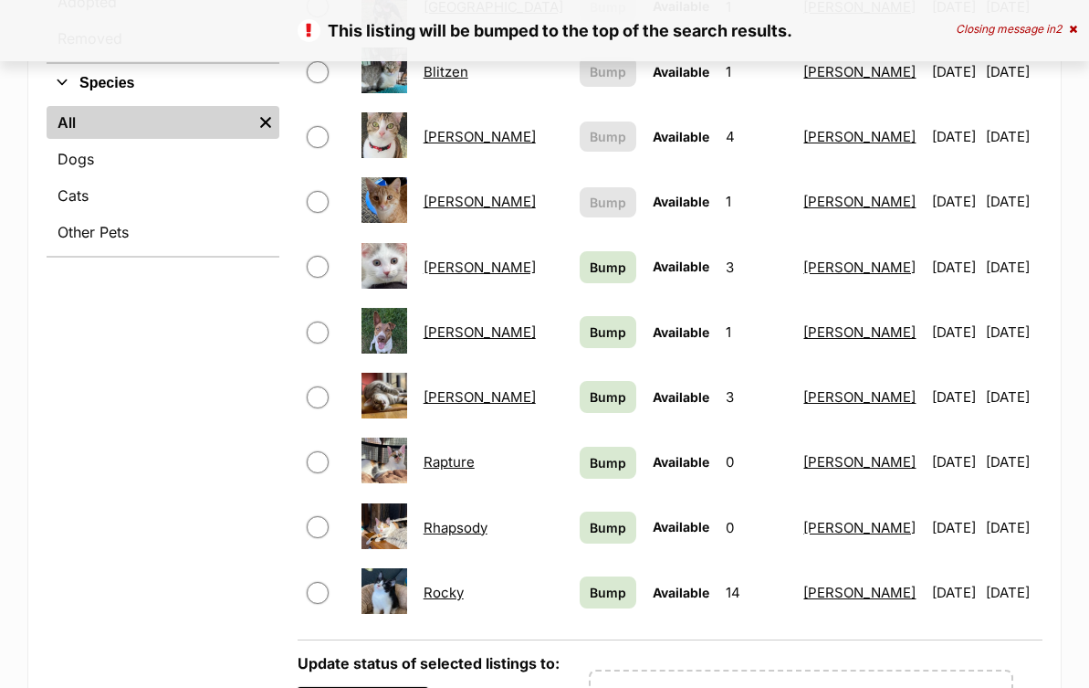
click at [590, 258] on span "Bump" at bounding box center [608, 267] width 37 height 19
click at [590, 322] on span "Bump" at bounding box center [608, 331] width 37 height 19
click at [590, 389] on span "Bump" at bounding box center [608, 396] width 37 height 19
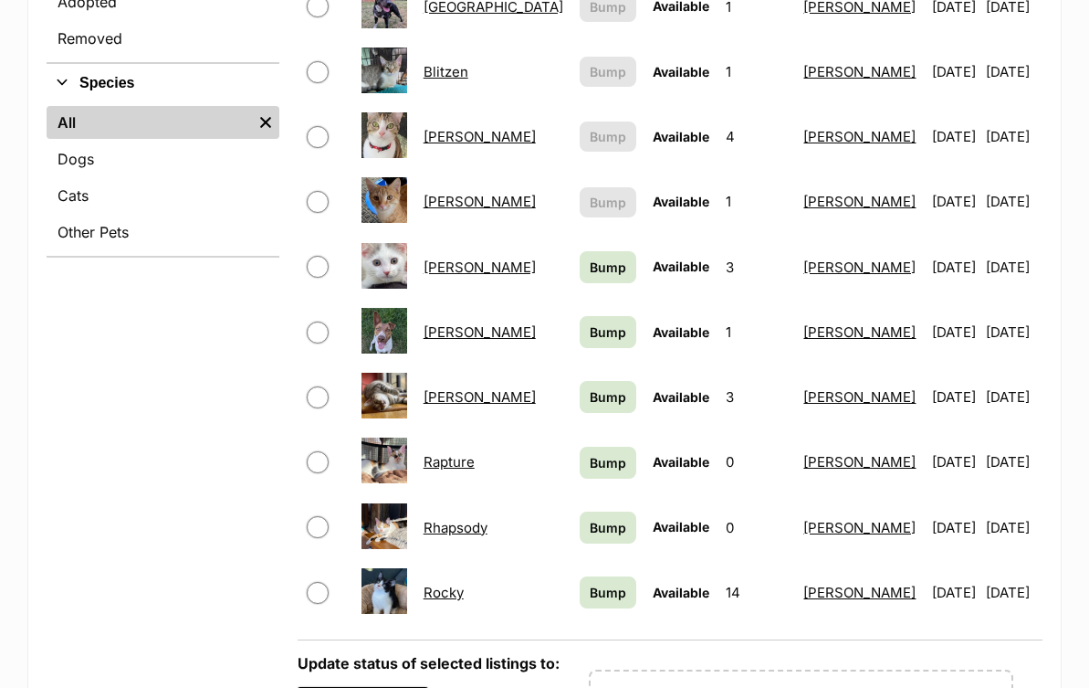
click at [590, 453] on span "Bump" at bounding box center [608, 462] width 37 height 19
click at [590, 518] on span "Bump" at bounding box center [608, 527] width 37 height 19
click at [590, 583] on span "Bump" at bounding box center [608, 592] width 37 height 19
